Goal: Navigation & Orientation: Find specific page/section

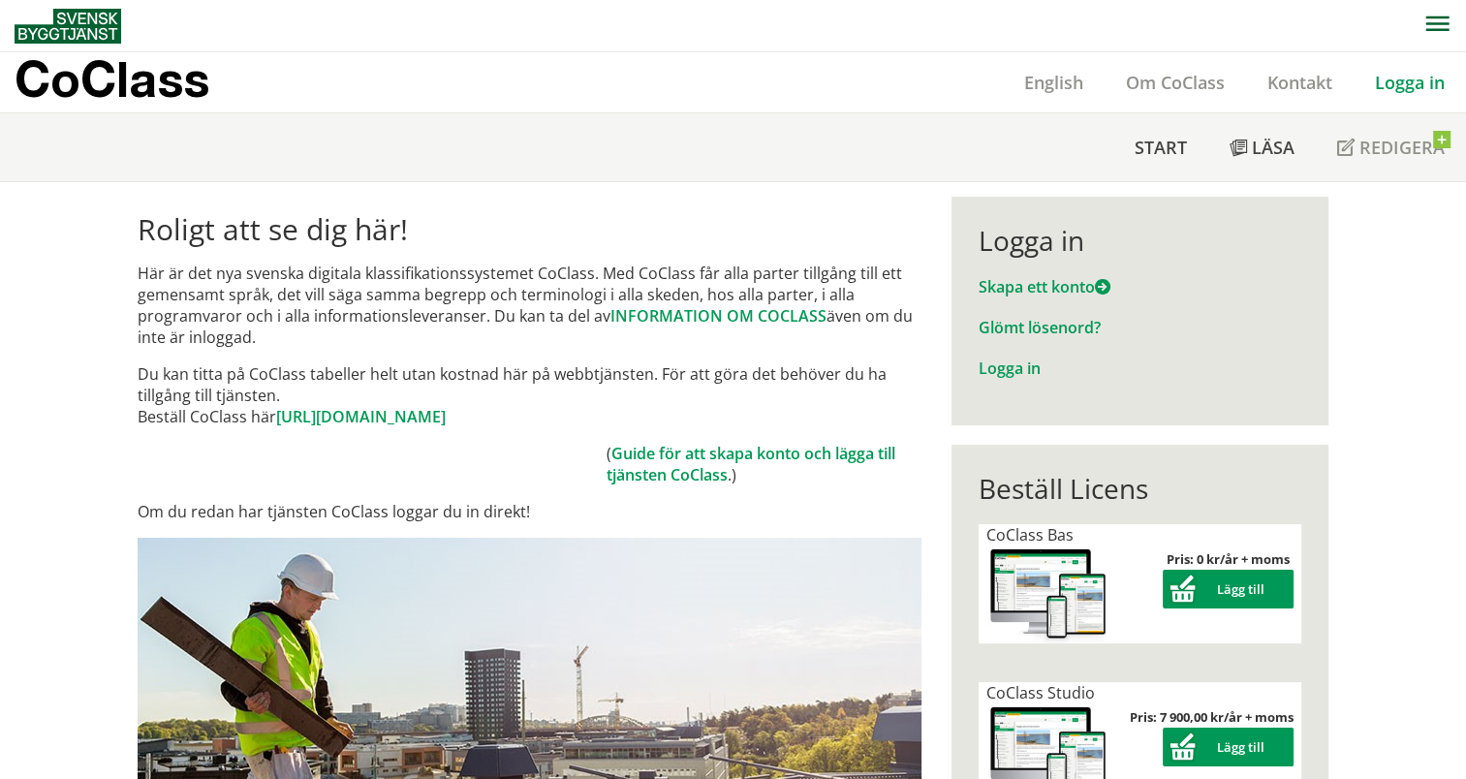
drag, startPoint x: 0, startPoint y: 0, endPoint x: 1415, endPoint y: 73, distance: 1416.9
click at [1415, 73] on link "Logga in" at bounding box center [1410, 82] width 112 height 23
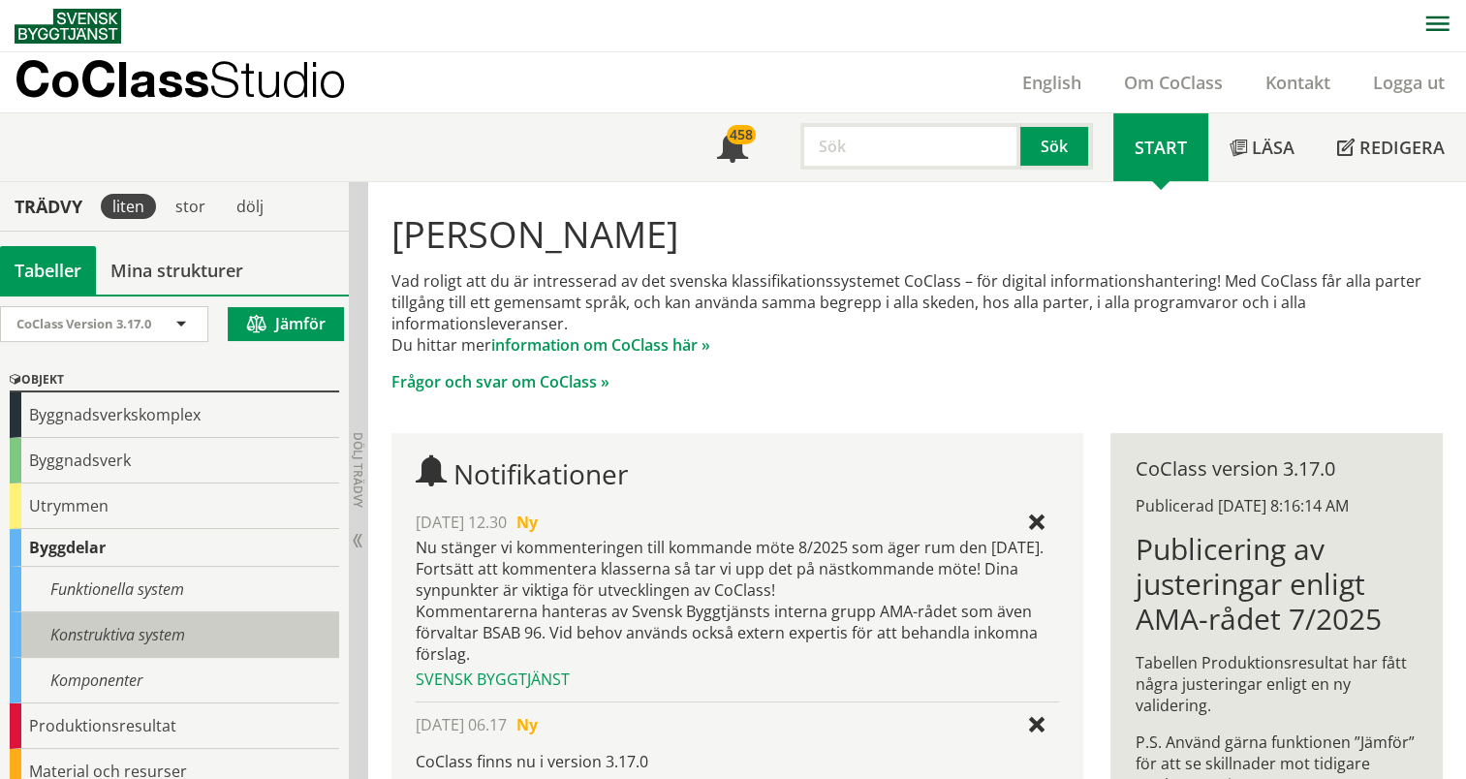
click at [105, 616] on div "Konstruktiva system" at bounding box center [175, 636] width 330 height 46
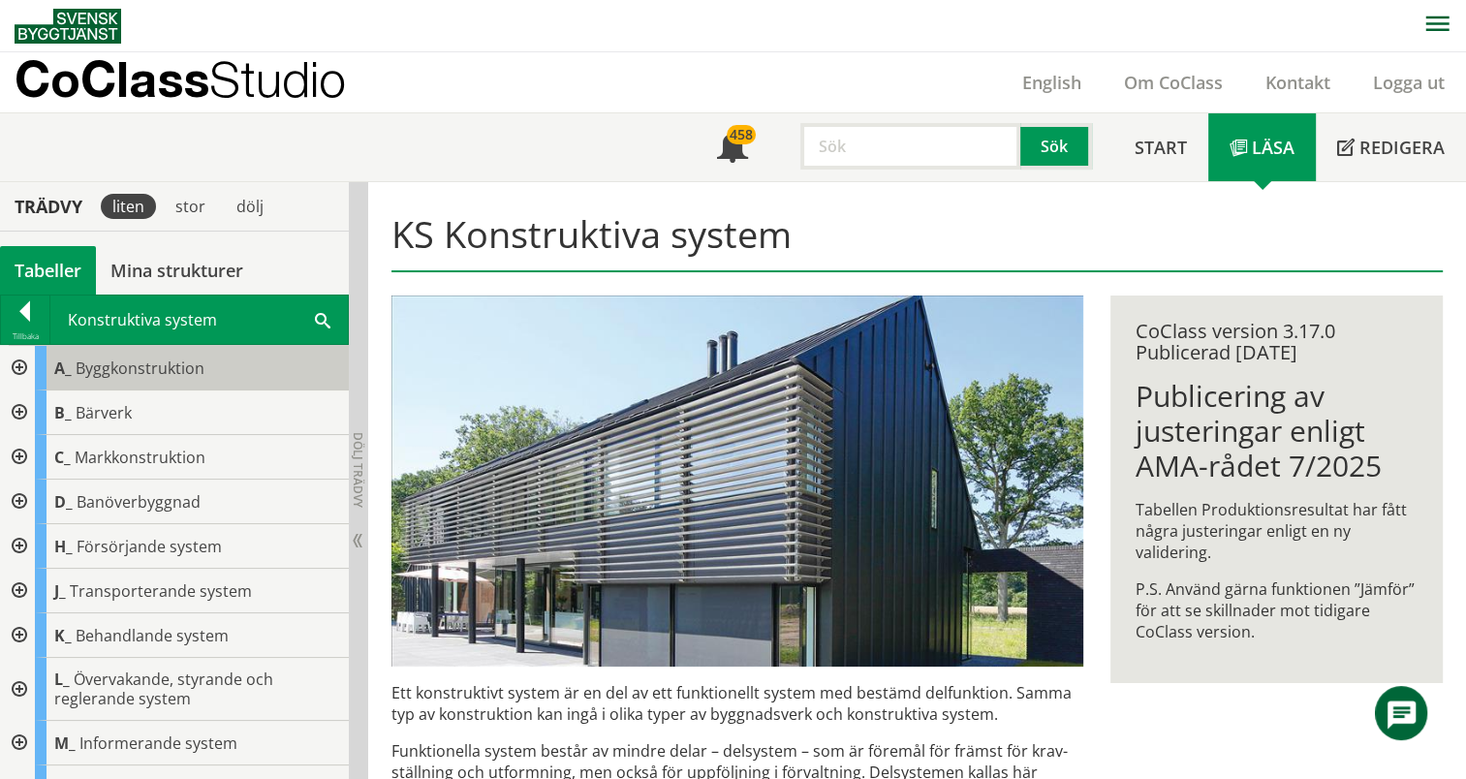
click at [85, 383] on div "A_ Byggkonstruktion" at bounding box center [192, 368] width 314 height 45
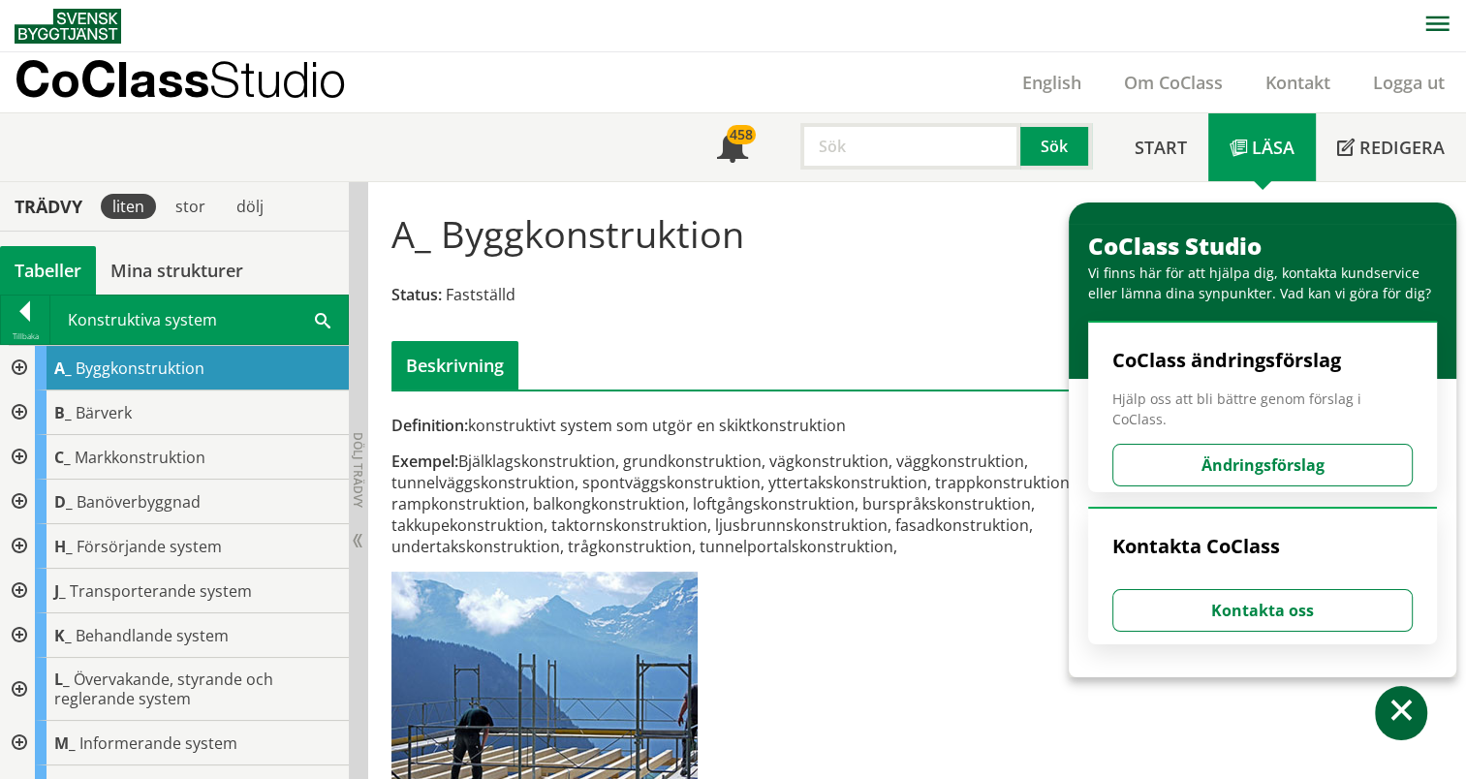
click at [18, 357] on div at bounding box center [17, 368] width 35 height 45
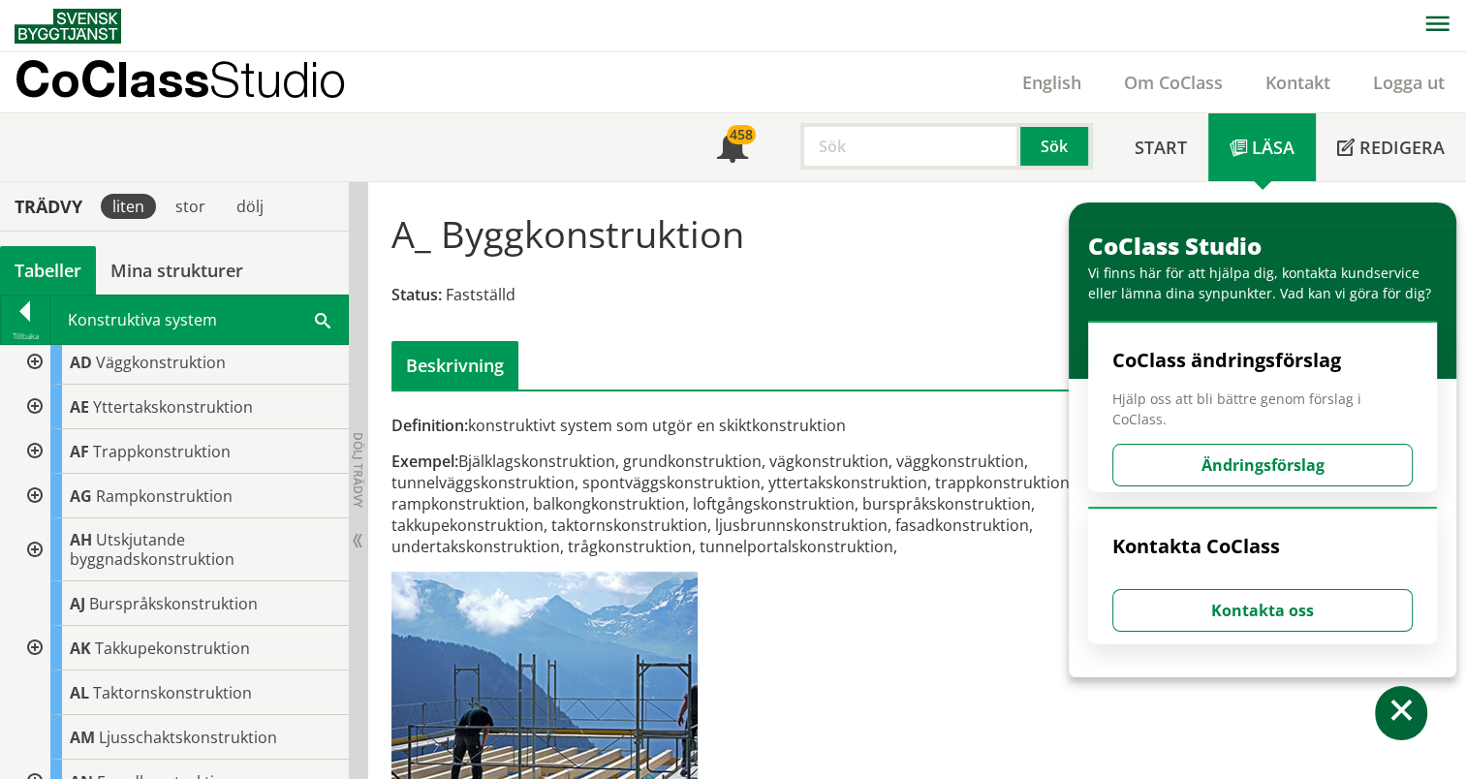
scroll to position [139, 0]
